Goal: Task Accomplishment & Management: Complete application form

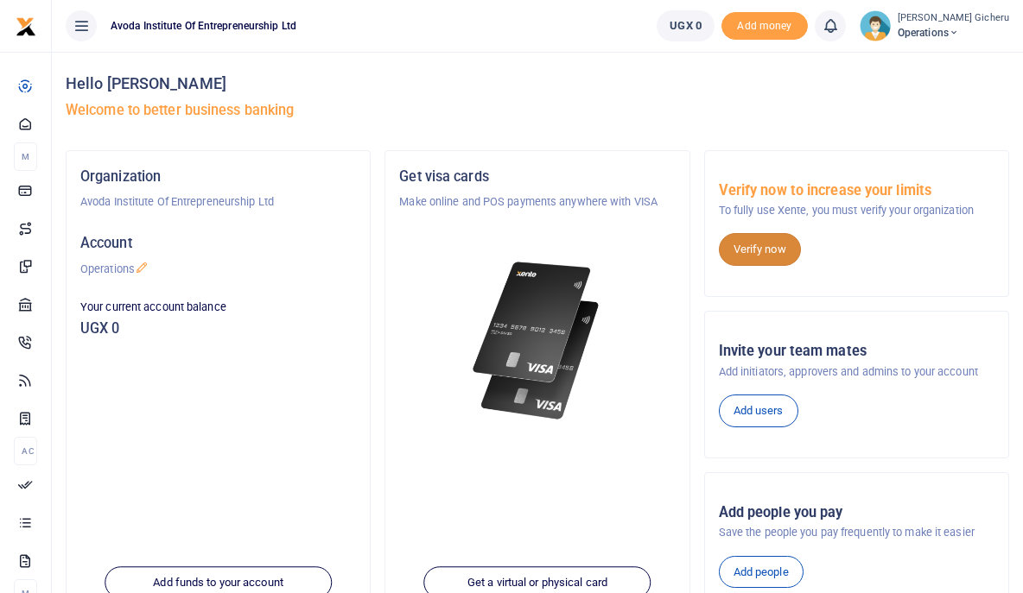
click at [748, 248] on link "Verify now" at bounding box center [760, 249] width 82 height 33
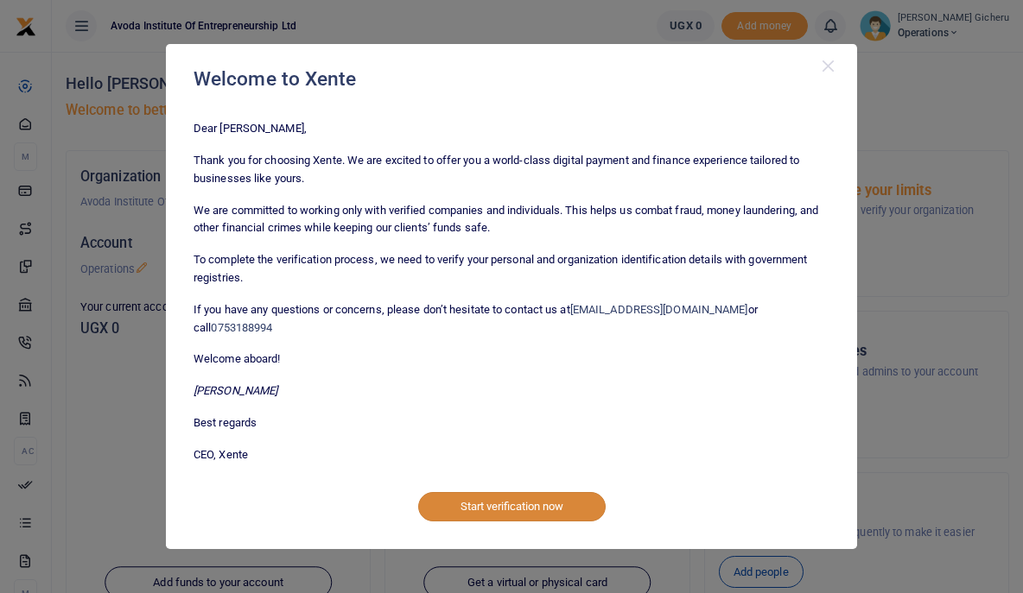
click at [478, 502] on button "Start verification now" at bounding box center [511, 506] width 187 height 29
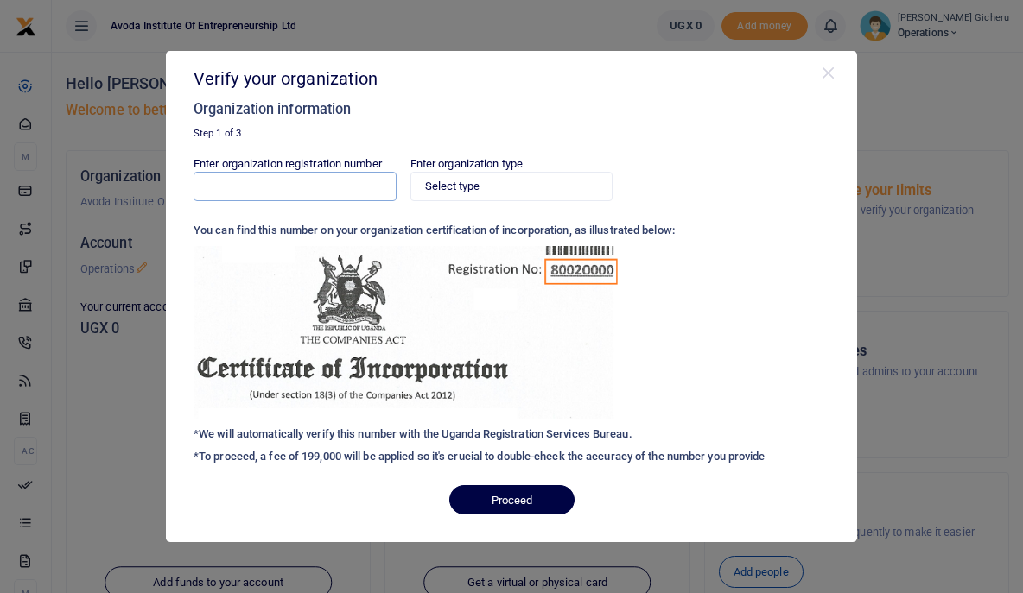
click at [366, 180] on input "Enter organization registration number" at bounding box center [294, 186] width 203 height 29
type input "80020002843497"
click at [472, 192] on select "Select type Private Limited Company by shares Private Limited Company by guaran…" at bounding box center [511, 186] width 203 height 29
select select "Private Limited Company by guarantee (without shares)"
click at [410, 172] on select "Select type Private Limited Company by shares Private Limited Company by guaran…" at bounding box center [511, 186] width 203 height 29
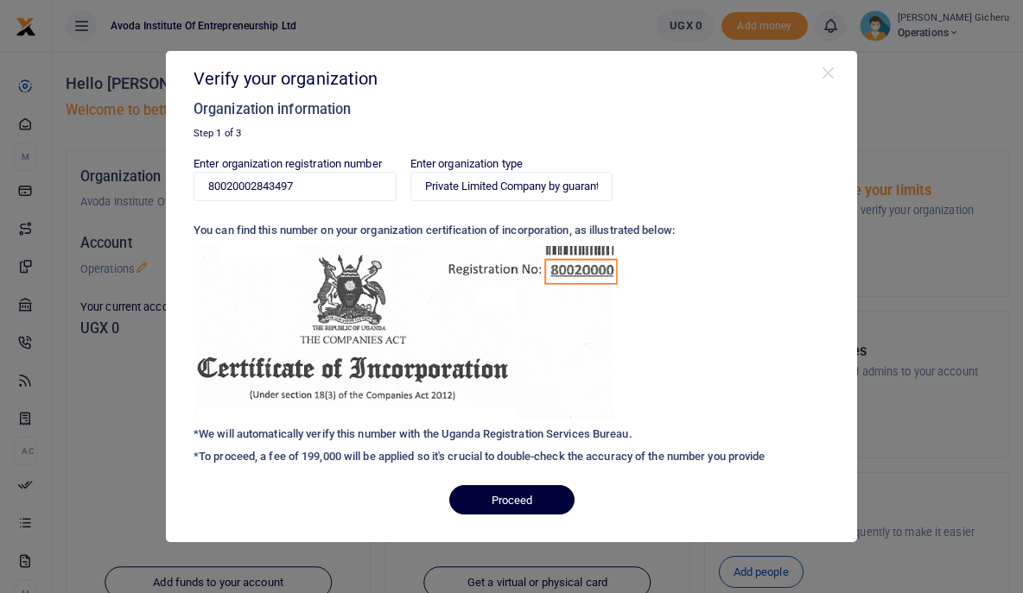
click at [478, 494] on button "Proceed" at bounding box center [511, 499] width 125 height 29
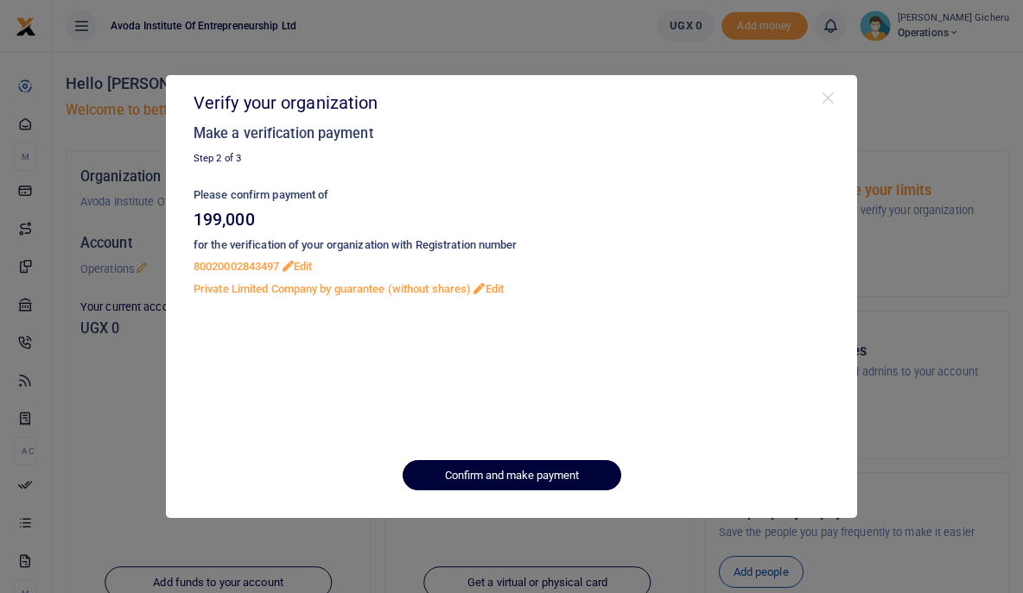
click at [467, 469] on button "Confirm and make payment" at bounding box center [511, 474] width 219 height 29
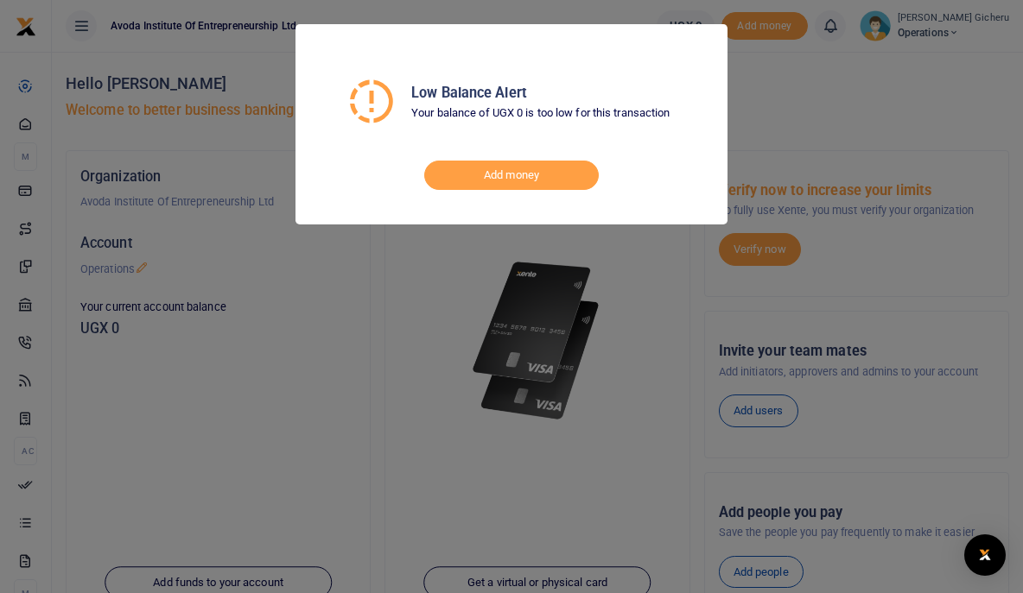
click at [782, 89] on div "Low Balance Alert Your balance of UGX 0 is too low for this transaction Add mon…" at bounding box center [511, 296] width 1023 height 593
